Goal: Transaction & Acquisition: Obtain resource

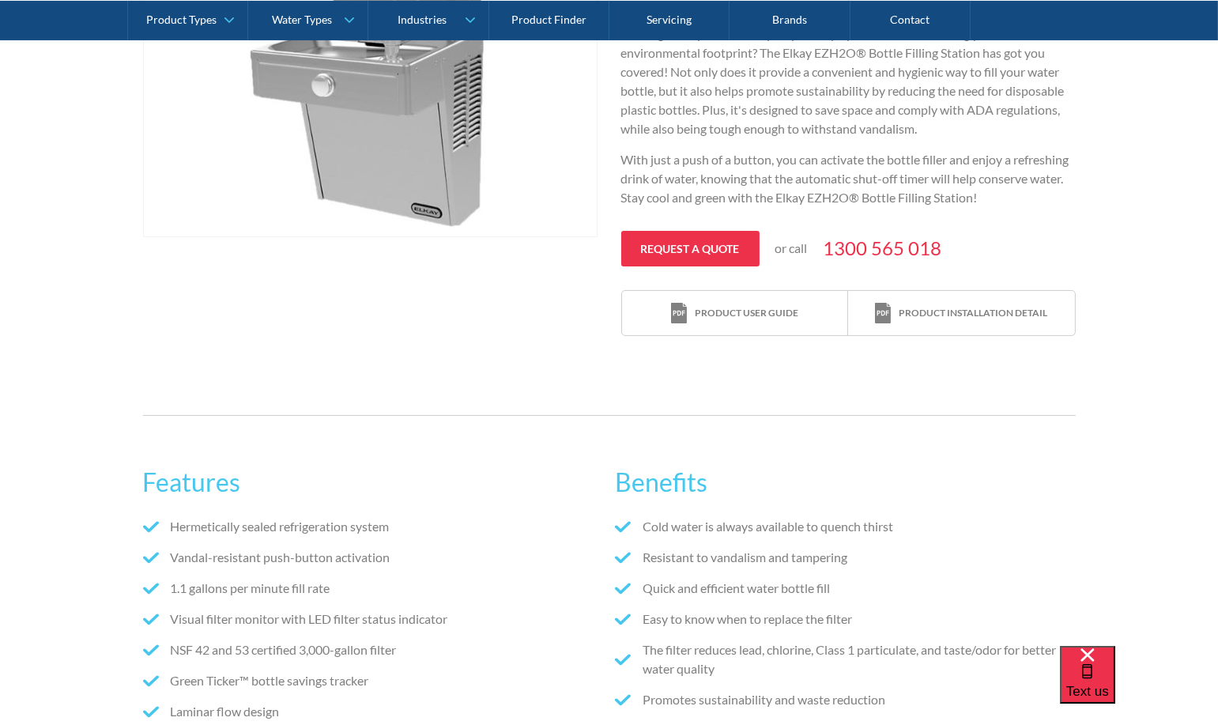
scroll to position [375, 0]
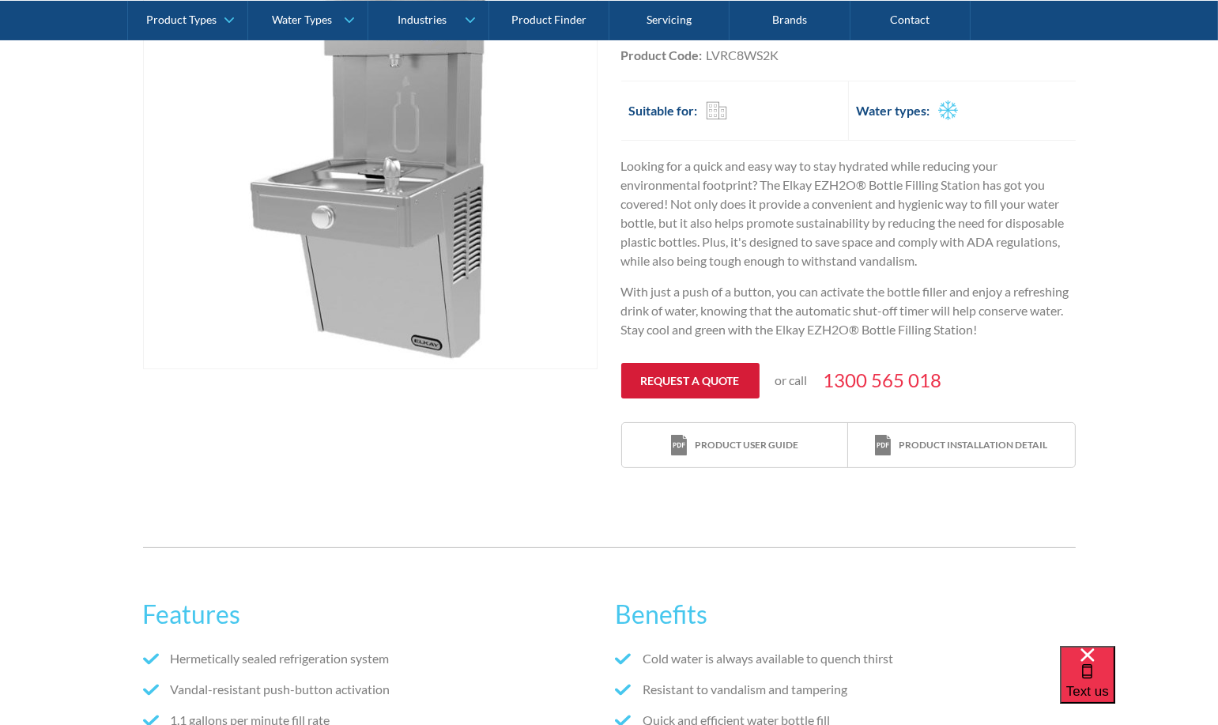
click at [675, 375] on link "Request a quote" at bounding box center [690, 381] width 138 height 36
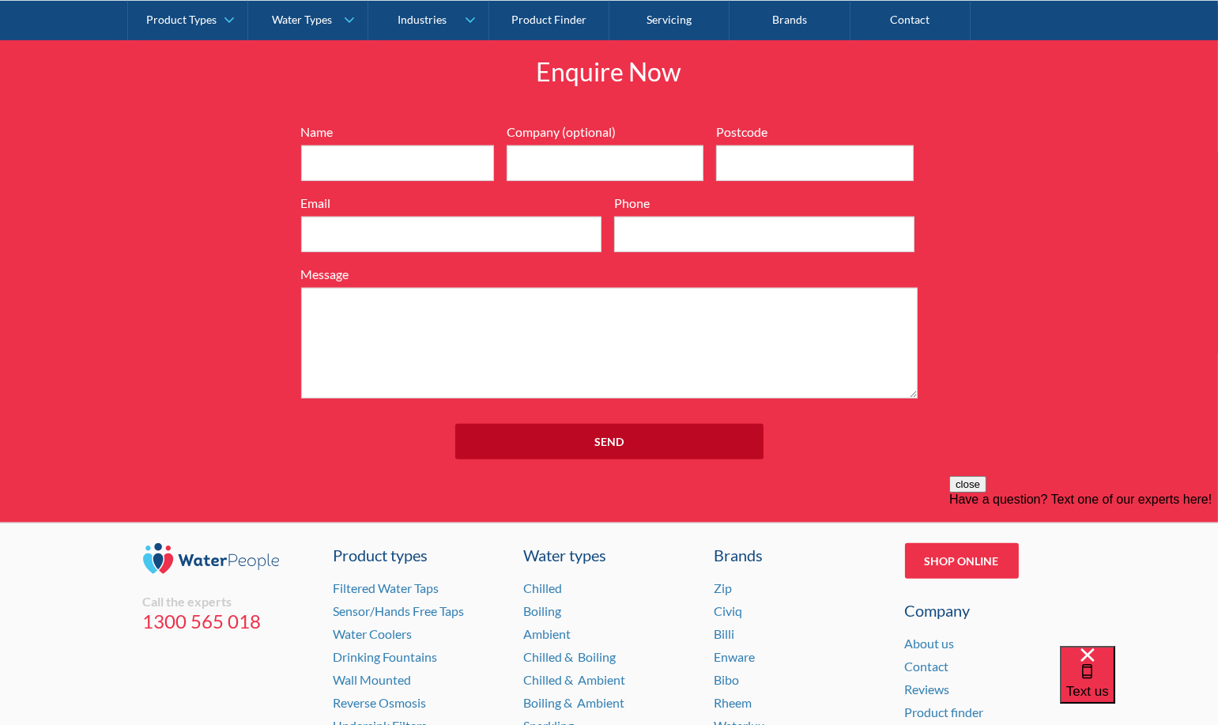
scroll to position [1656, 0]
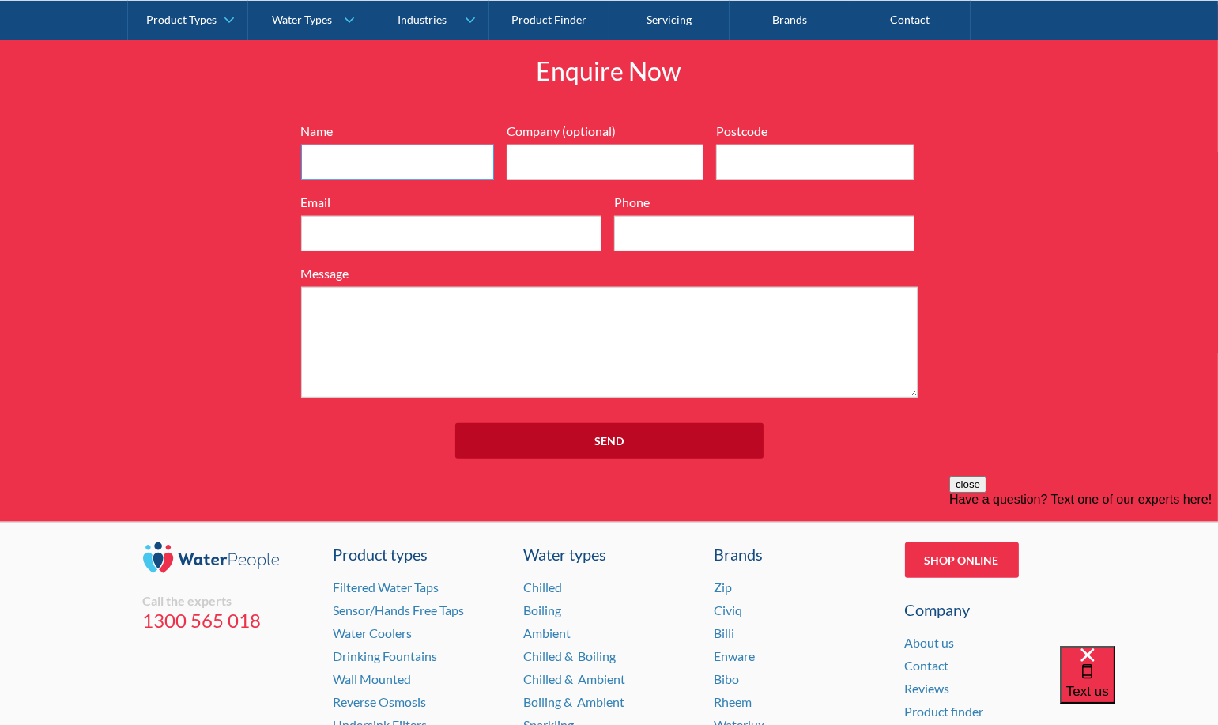
click at [372, 163] on input "Name" at bounding box center [397, 163] width 193 height 36
type input "[PERSON_NAME]"
type input "2064"
type input "[EMAIL_ADDRESS][DOMAIN_NAME]"
type input "0417 668 184"
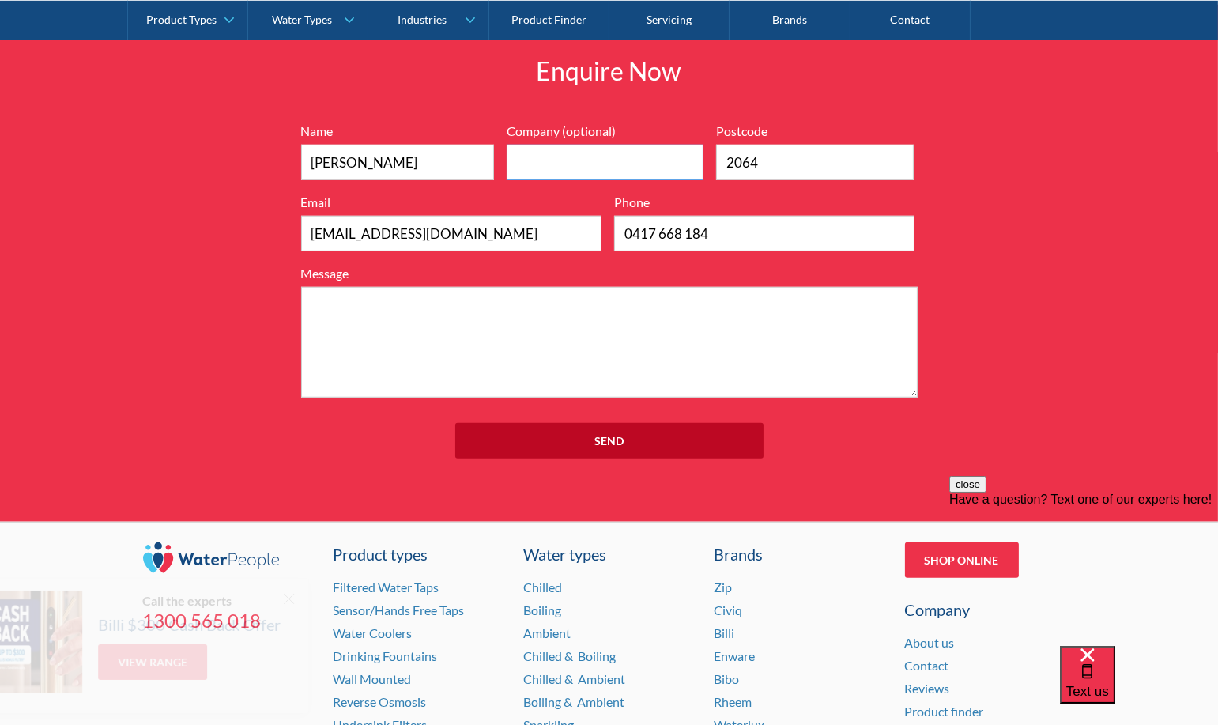
click at [557, 156] on input "Company (optional)" at bounding box center [606, 163] width 198 height 36
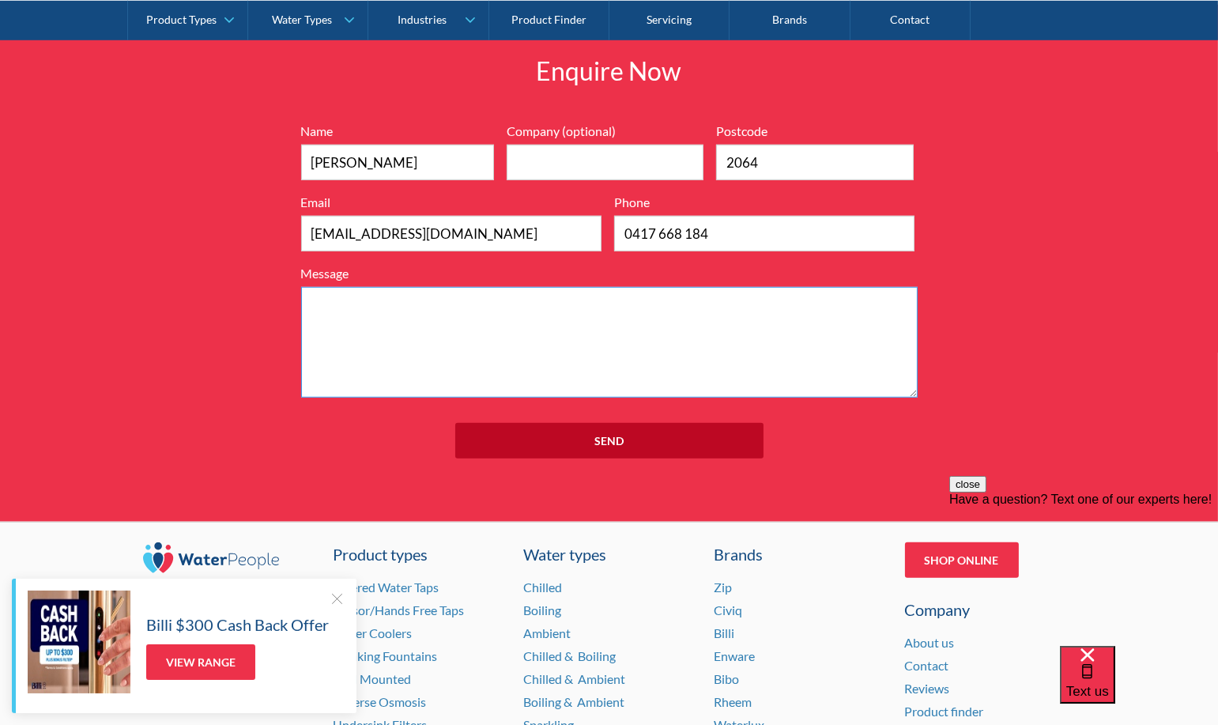
click at [418, 347] on textarea "Message" at bounding box center [609, 342] width 617 height 111
paste textarea "Elkay EZH2O Vandal-Resistant. SKU: LVRC8WS2K"
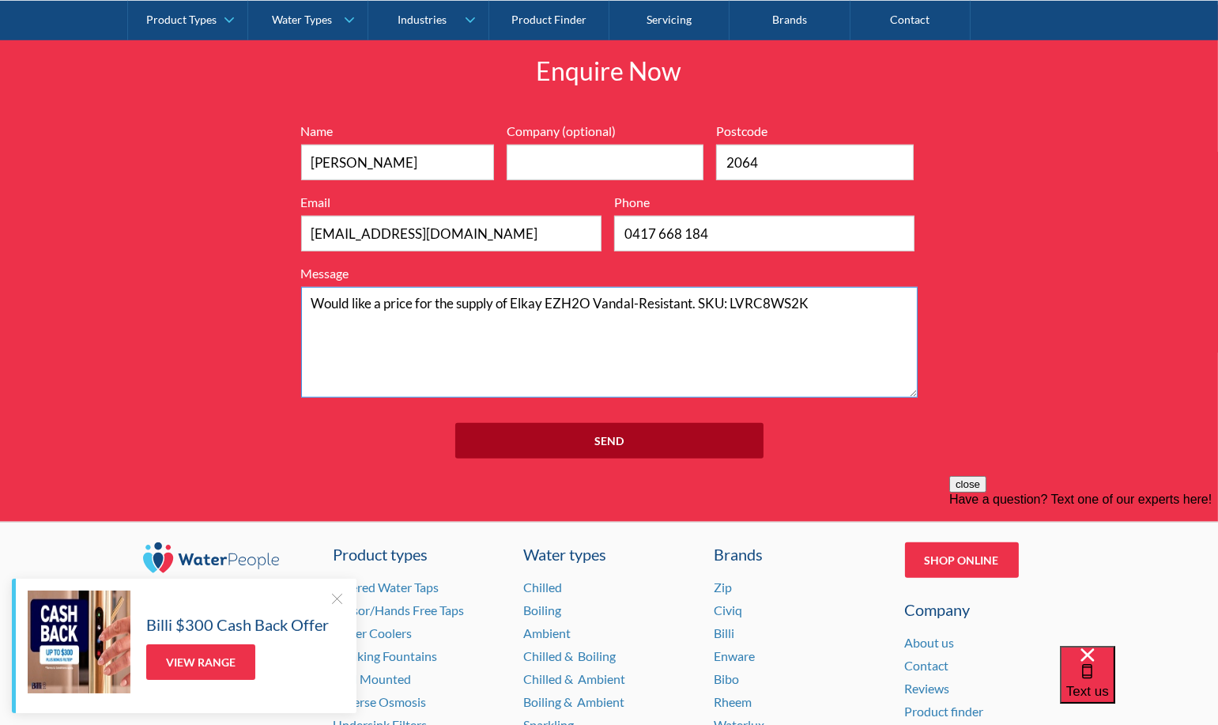
type textarea "Would like a price for the supply of Elkay EZH2O Vandal-Resistant. SKU: LVRC8WS…"
click at [607, 438] on input "Send" at bounding box center [609, 441] width 308 height 36
